Goal: Book appointment/travel/reservation

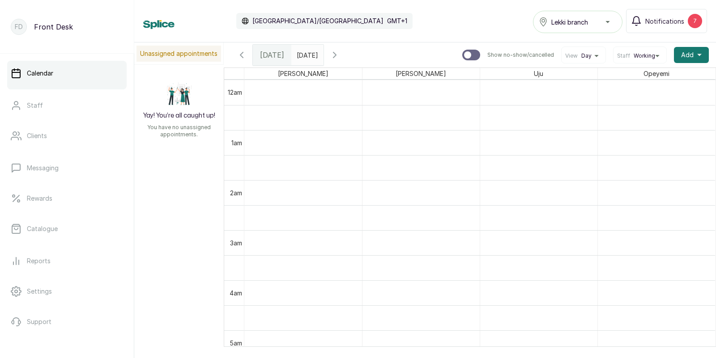
scroll to position [301, 0]
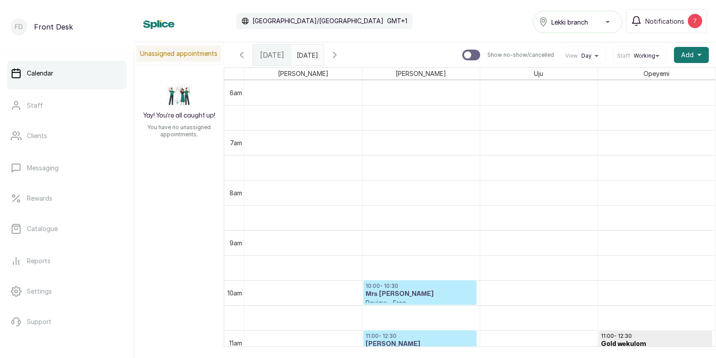
click at [306, 55] on input "text" at bounding box center [299, 52] width 14 height 15
type input "dd/MM/yyyy"
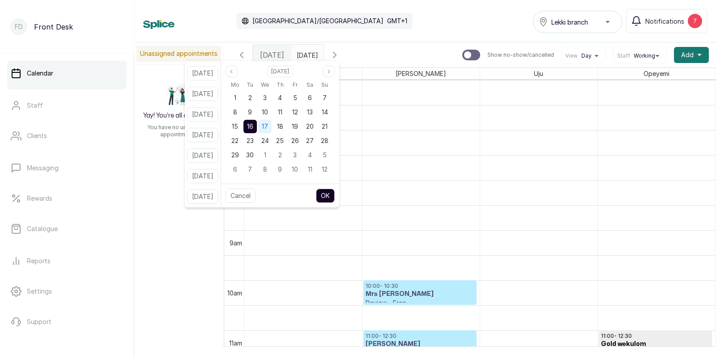
click at [268, 126] on span "17" at bounding box center [265, 127] width 6 height 8
click at [335, 197] on button "OK" at bounding box center [325, 196] width 19 height 14
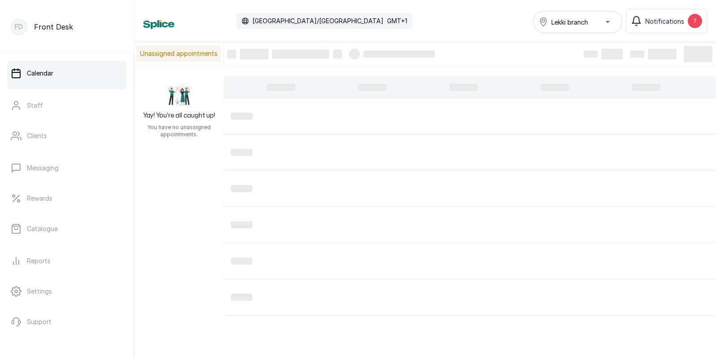
type input "[DATE]"
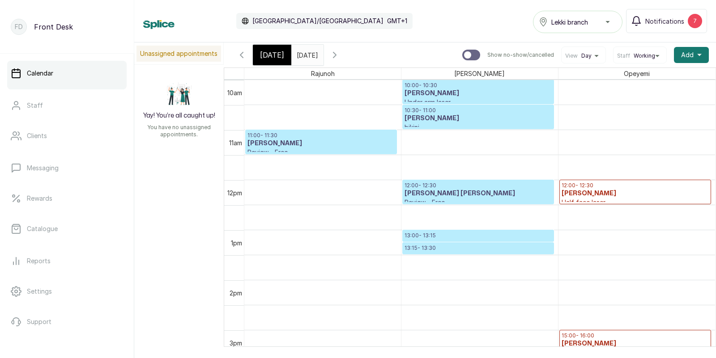
scroll to position [0, 0]
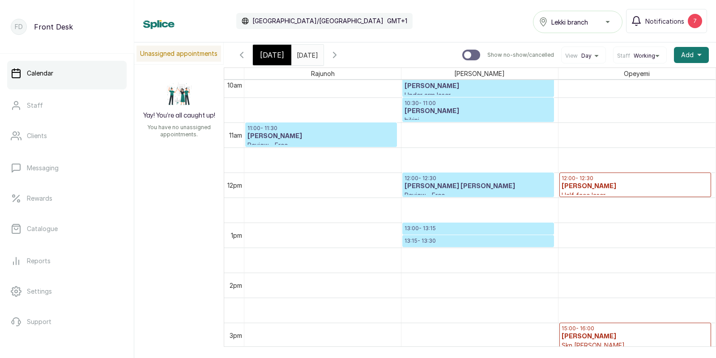
click at [471, 230] on p "13:00 - 13:15" at bounding box center [477, 228] width 147 height 7
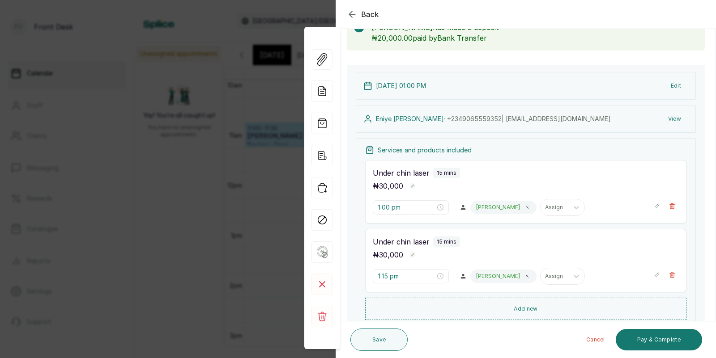
scroll to position [60, 0]
click at [155, 244] on div "Back Appointment Details Edit appointment 🚶 Walk-in (booked by Front Desk) Make…" at bounding box center [358, 179] width 716 height 358
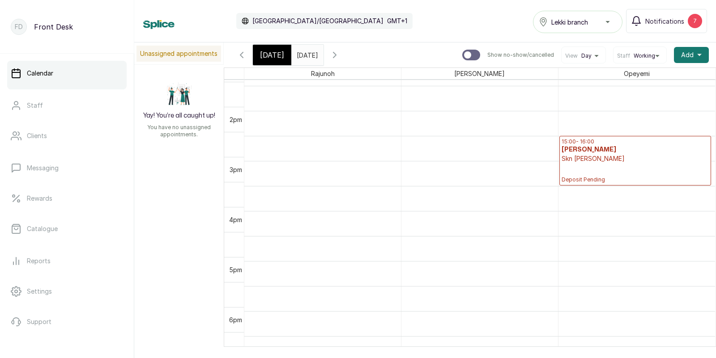
scroll to position [696, 0]
